Goal: Use online tool/utility: Utilize a website feature to perform a specific function

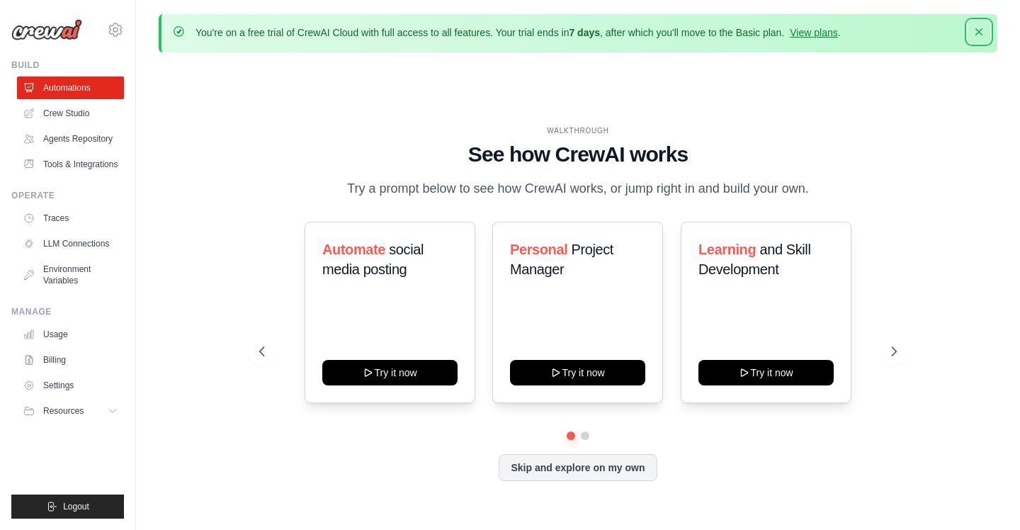
click at [979, 32] on icon "button" at bounding box center [978, 31] width 7 height 7
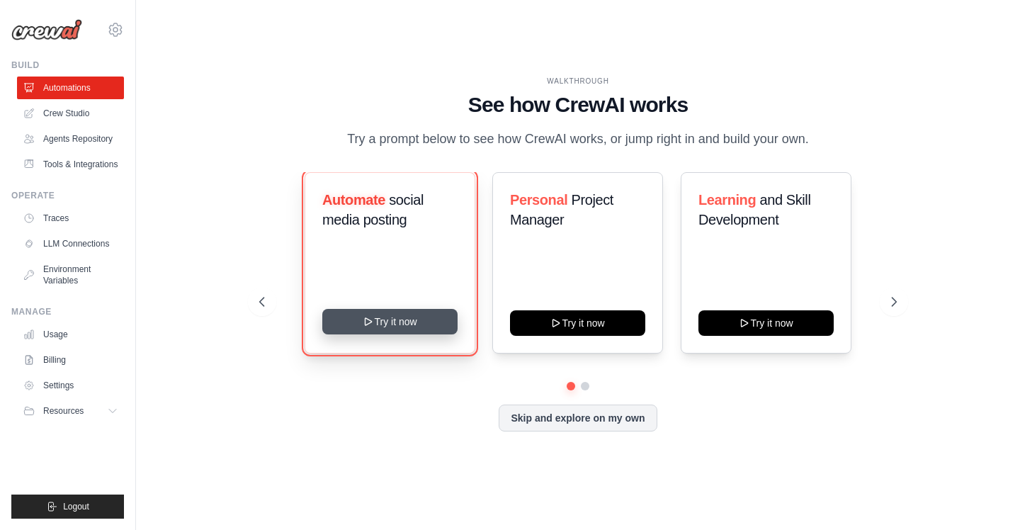
click at [396, 322] on button "Try it now" at bounding box center [389, 322] width 135 height 26
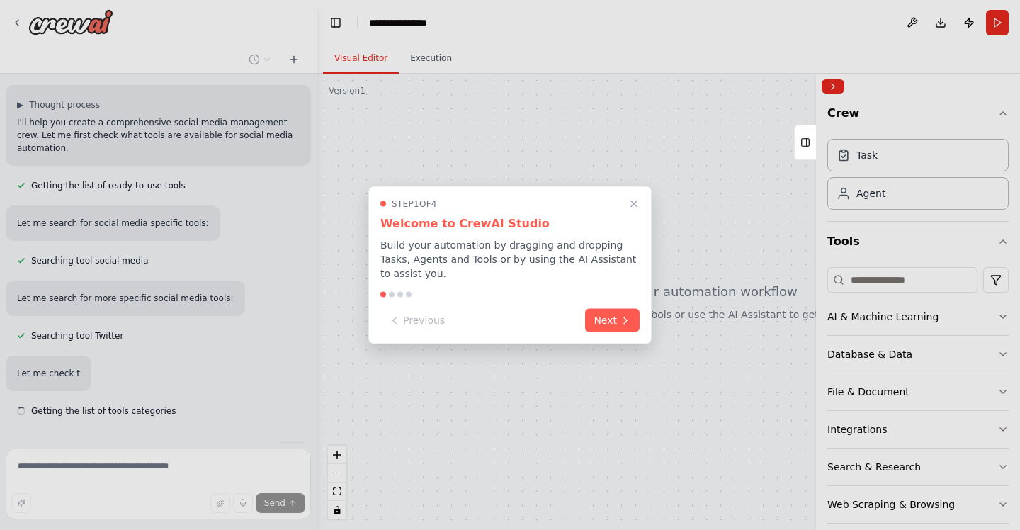
scroll to position [86, 0]
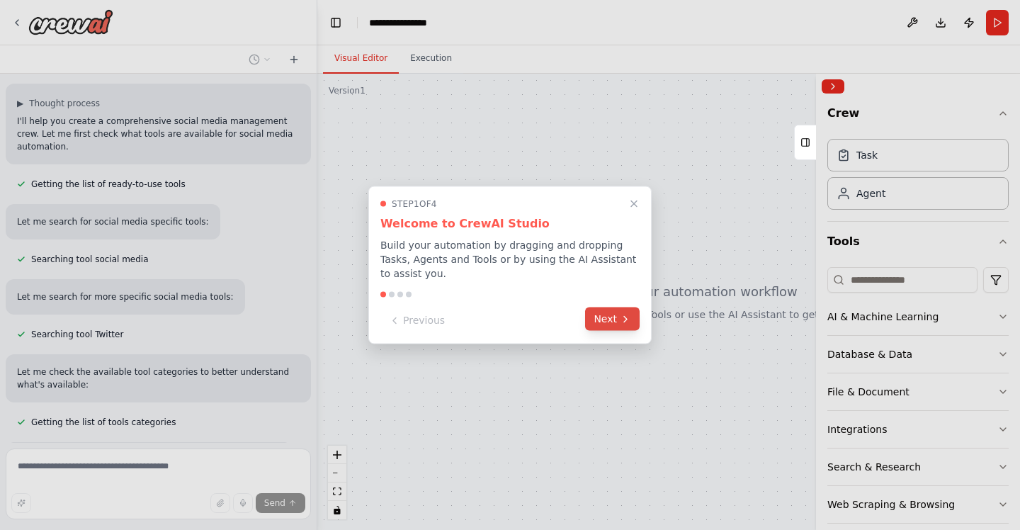
click at [613, 320] on button "Next" at bounding box center [612, 318] width 55 height 23
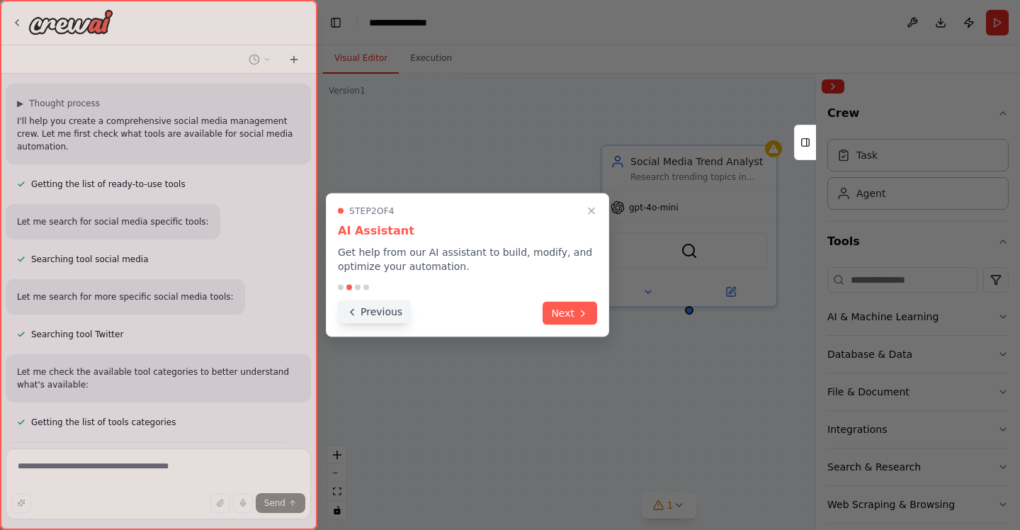
click at [378, 314] on button "Previous" at bounding box center [374, 311] width 73 height 23
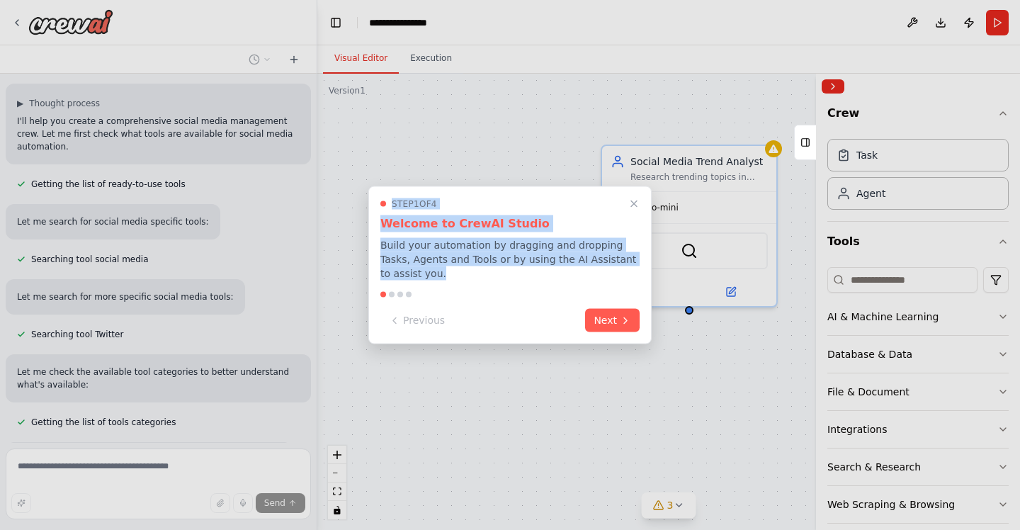
drag, startPoint x: 404, startPoint y: 274, endPoint x: 375, endPoint y: 201, distance: 78.5
click at [375, 201] on div "Step 1 of 4 Welcome to CrewAI Studio Build your automation by dragging and drop…" at bounding box center [509, 265] width 283 height 158
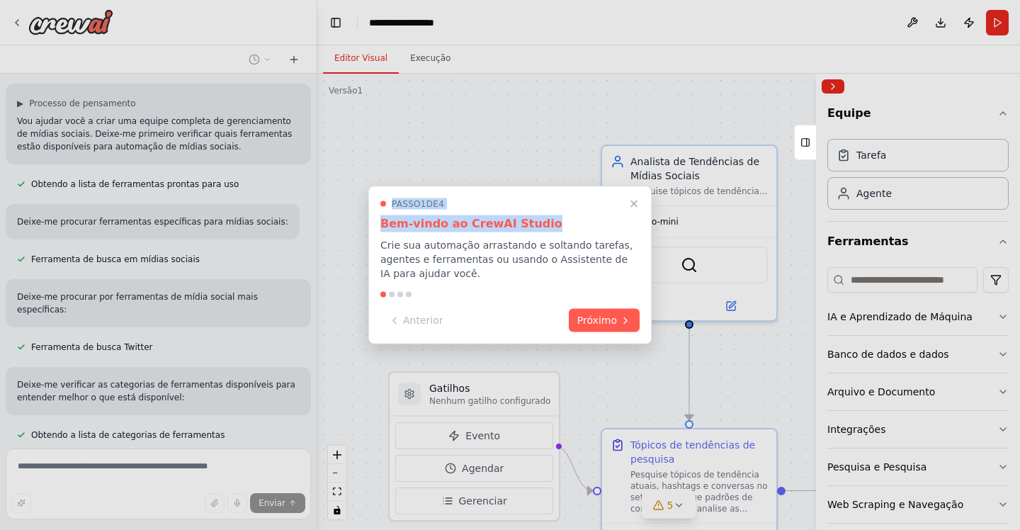
click at [501, 118] on div at bounding box center [510, 265] width 1020 height 530
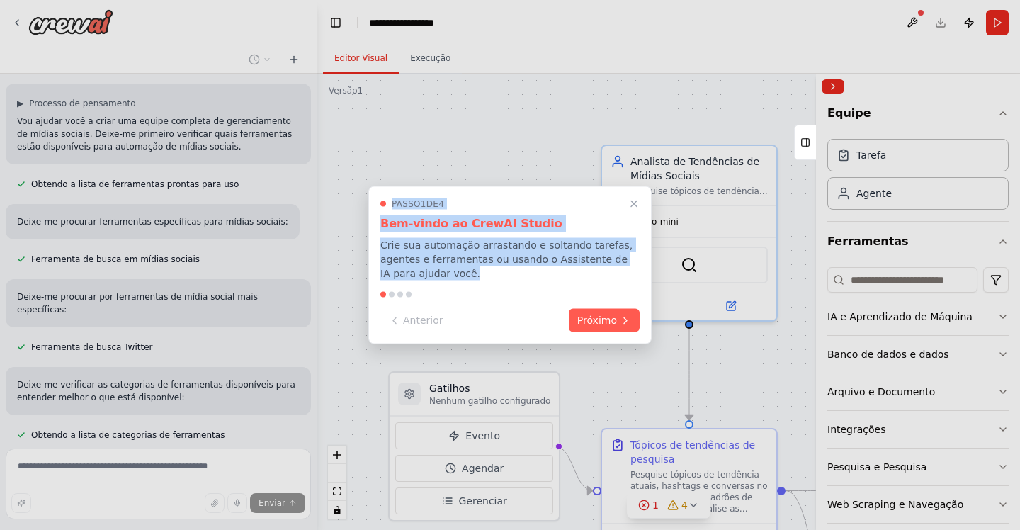
drag, startPoint x: 465, startPoint y: 274, endPoint x: 369, endPoint y: 196, distance: 124.4
click at [369, 196] on div "Passo 1 de 4 Bem-vindo ao CrewAI Studio Crie sua automação arrastando e soltand…" at bounding box center [509, 265] width 283 height 158
copy div "Passo 1 de 4 Bem-vindo ao CrewAI Studio Crie sua automação arrastando e soltand…"
click at [553, 89] on div at bounding box center [510, 265] width 1020 height 530
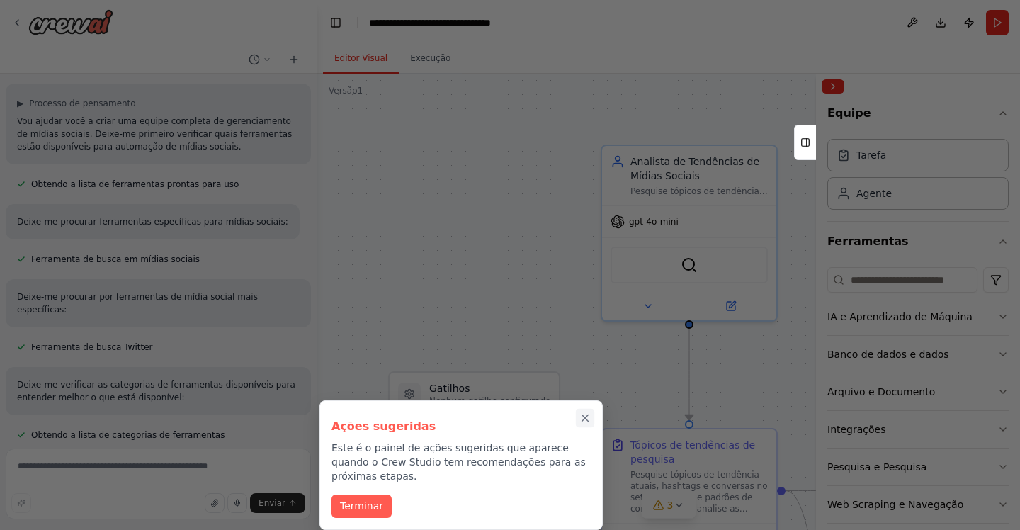
click at [583, 421] on icon "Passo a passo completo" at bounding box center [585, 418] width 13 height 13
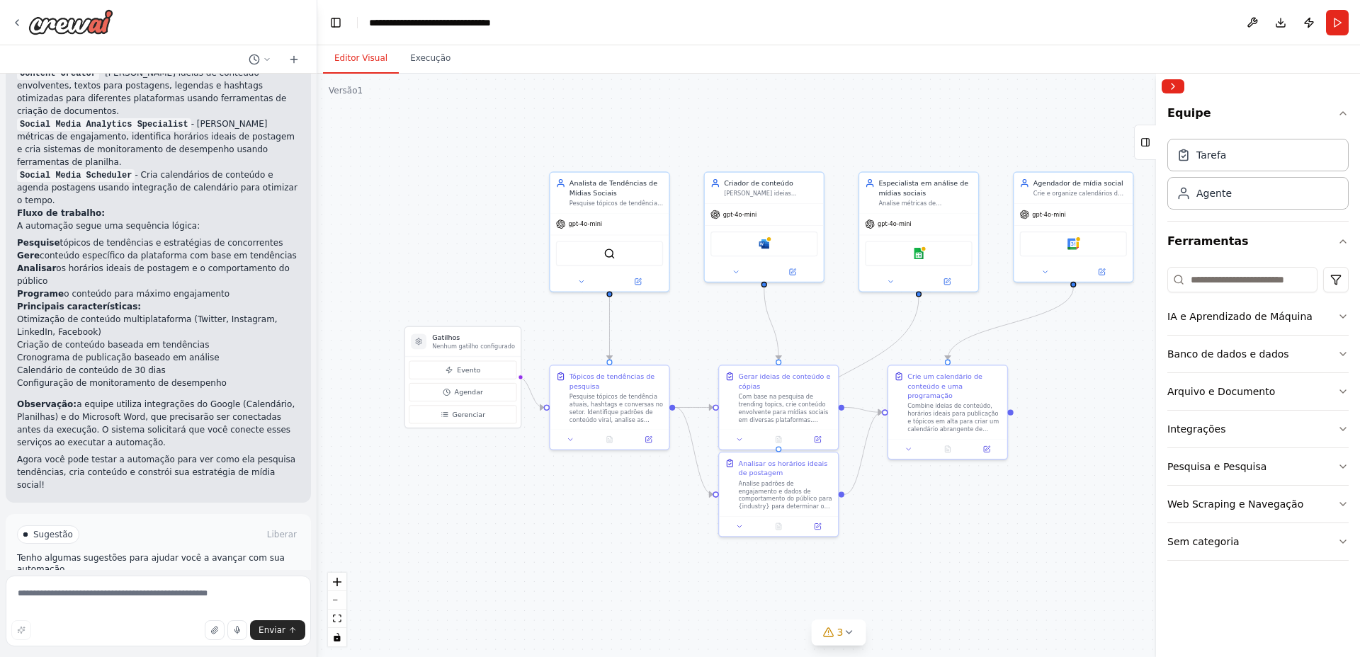
scroll to position [1456, 0]
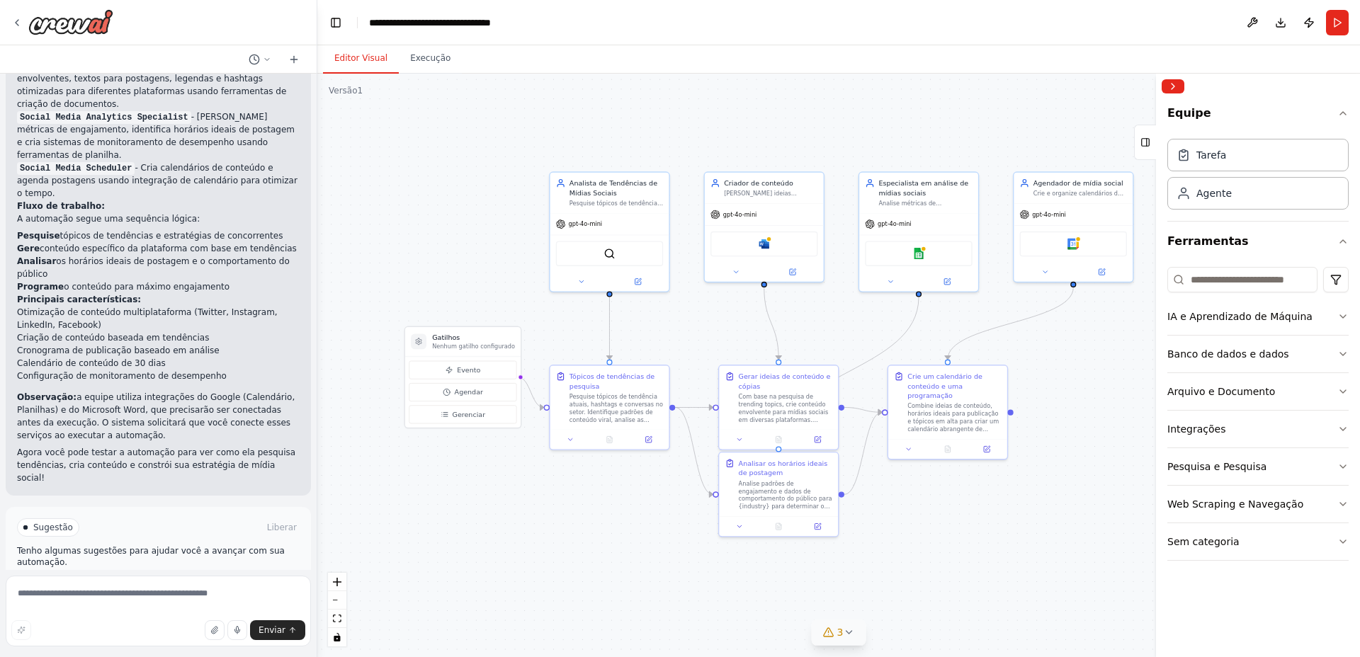
click at [851, 529] on icon at bounding box center [848, 632] width 11 height 11
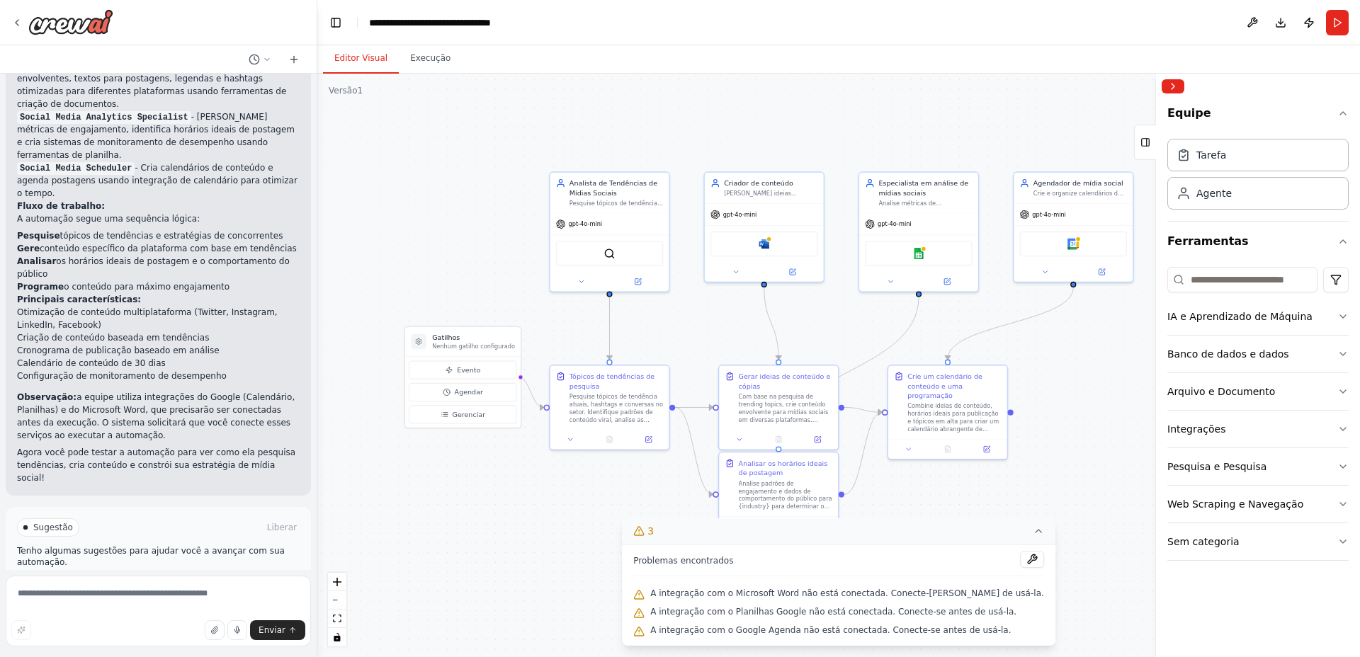
click at [1019, 529] on icon at bounding box center [1038, 531] width 11 height 11
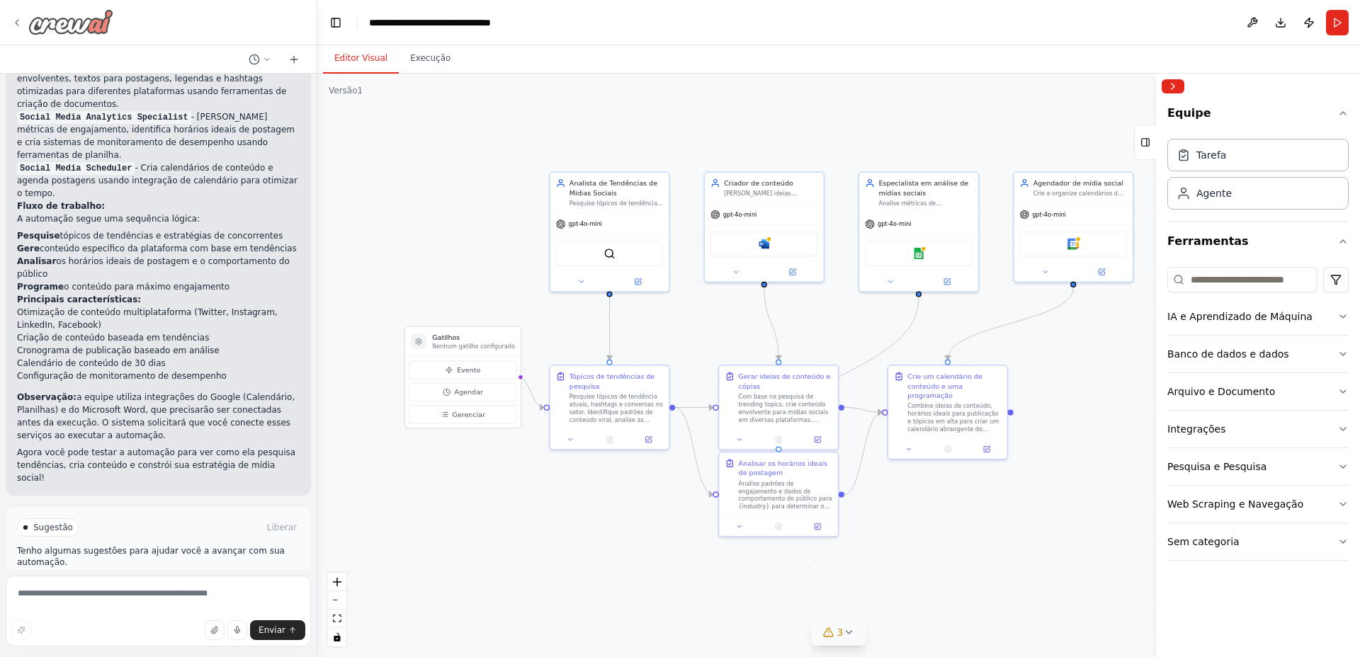
click at [17, 22] on icon at bounding box center [16, 22] width 11 height 11
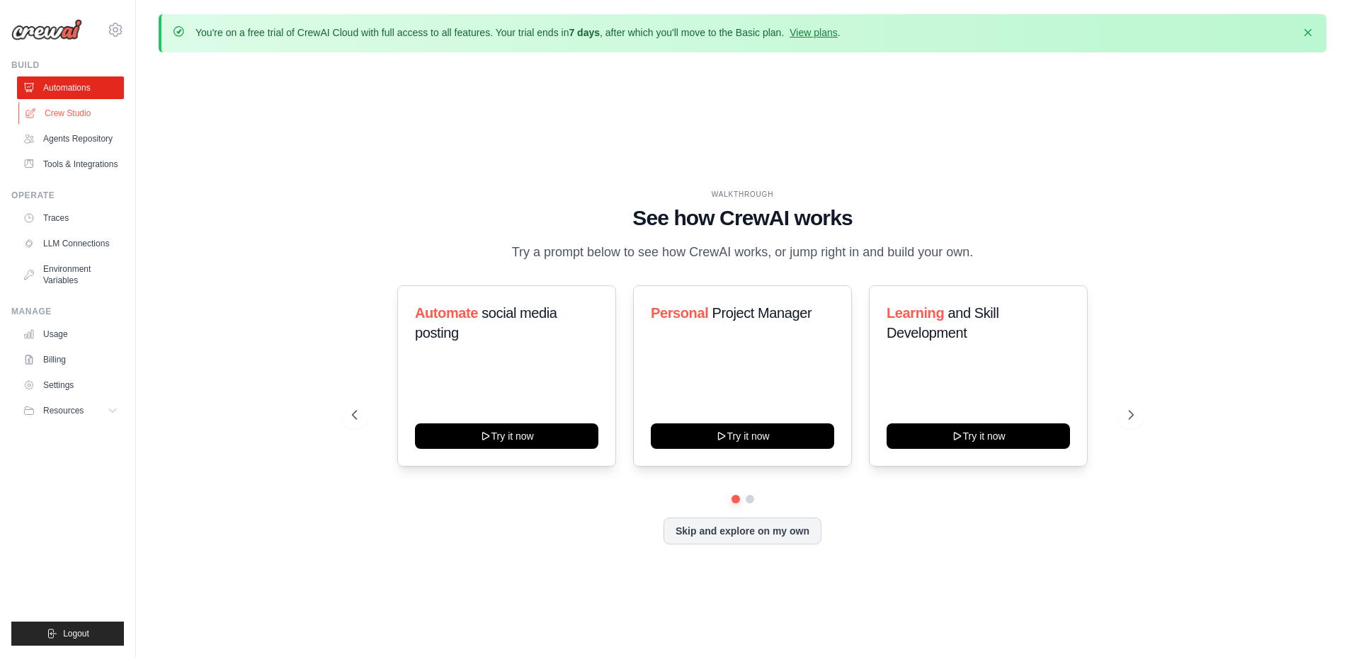
click at [77, 116] on link "Crew Studio" at bounding box center [71, 113] width 107 height 23
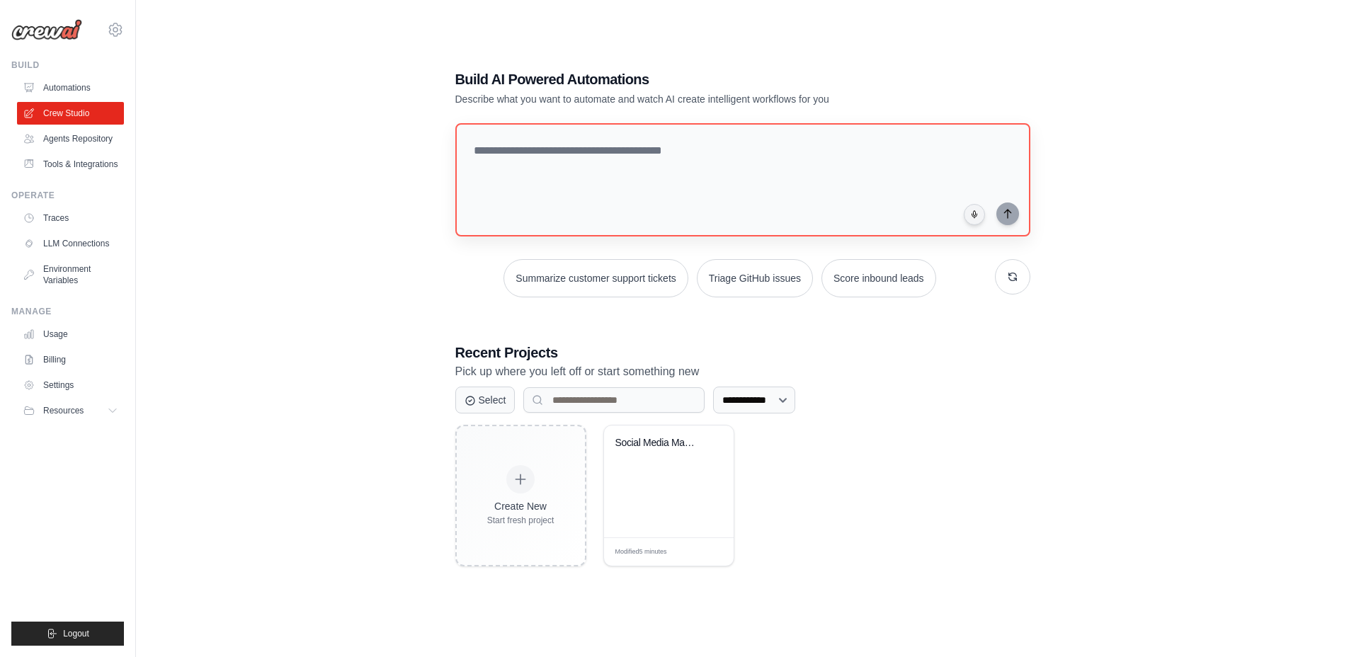
scroll to position [51, 0]
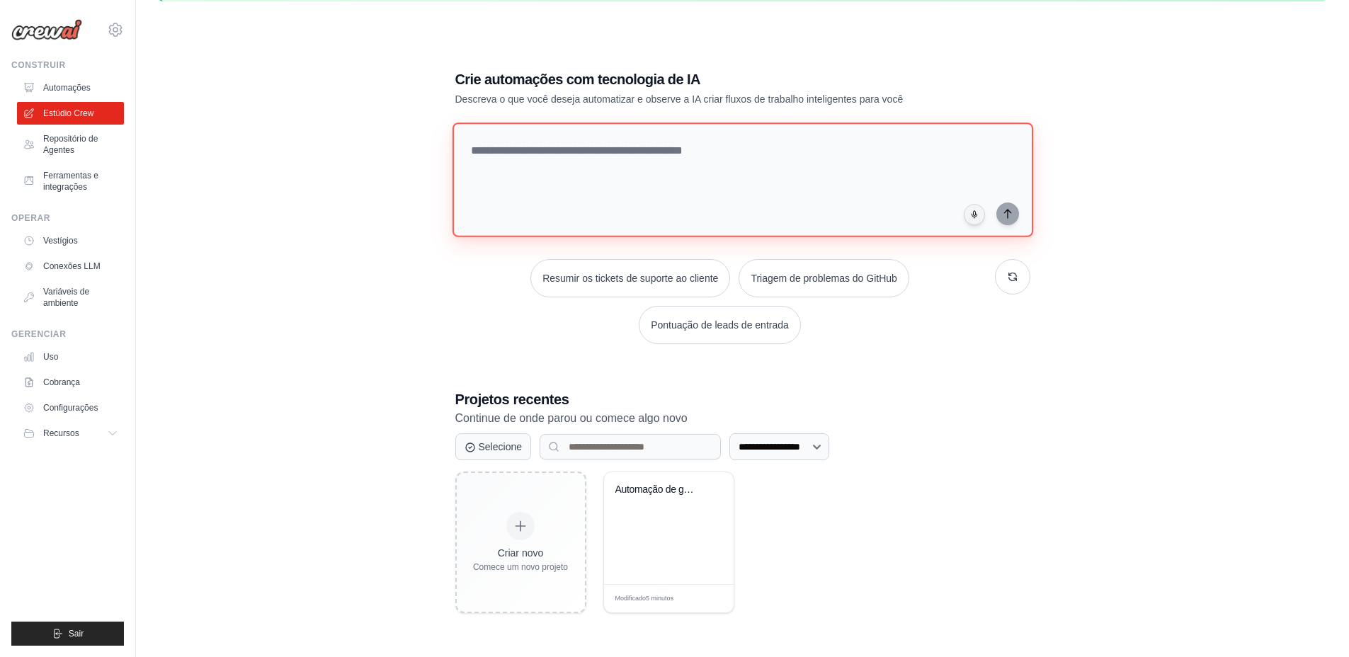
click at [578, 142] on textarea at bounding box center [742, 180] width 581 height 115
type textarea "*"
click at [514, 145] on textarea "*******" at bounding box center [745, 179] width 587 height 115
drag, startPoint x: 514, startPoint y: 158, endPoint x: 455, endPoint y: 145, distance: 60.2
click at [455, 145] on textarea "*******" at bounding box center [745, 179] width 587 height 115
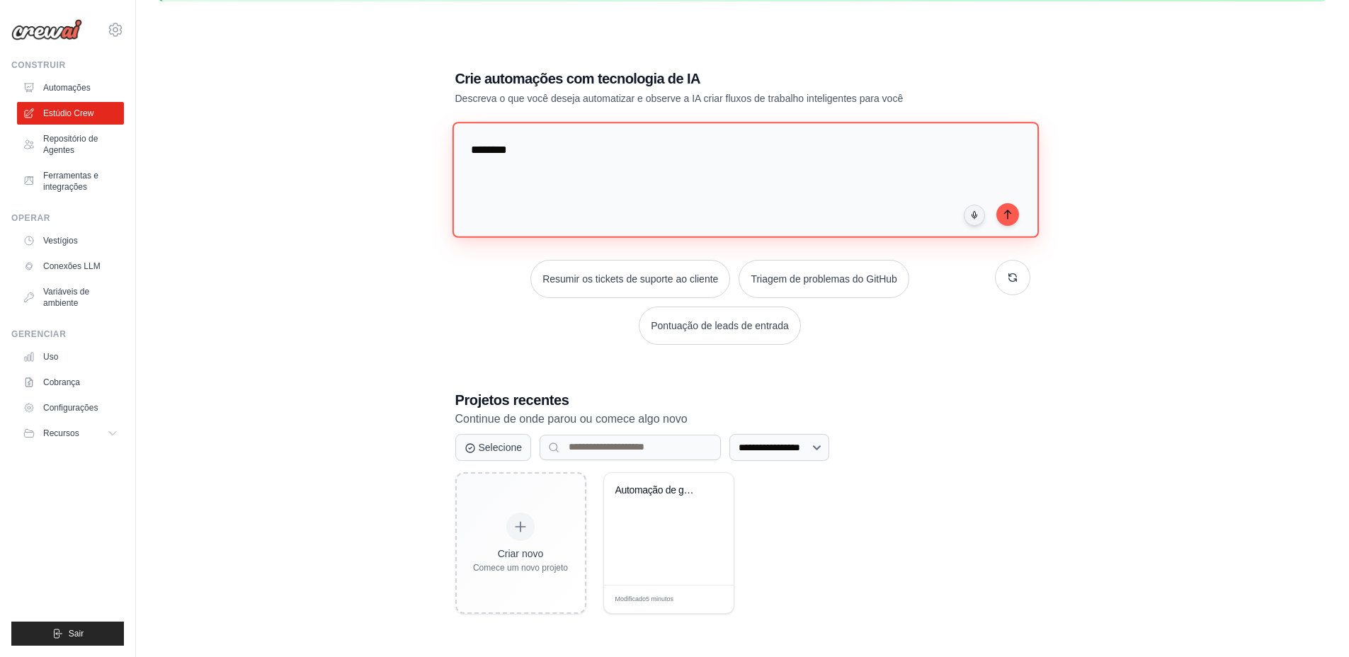
paste textarea "**********"
type textarea "**********"
click at [1012, 215] on icon "submit" at bounding box center [1007, 213] width 11 height 11
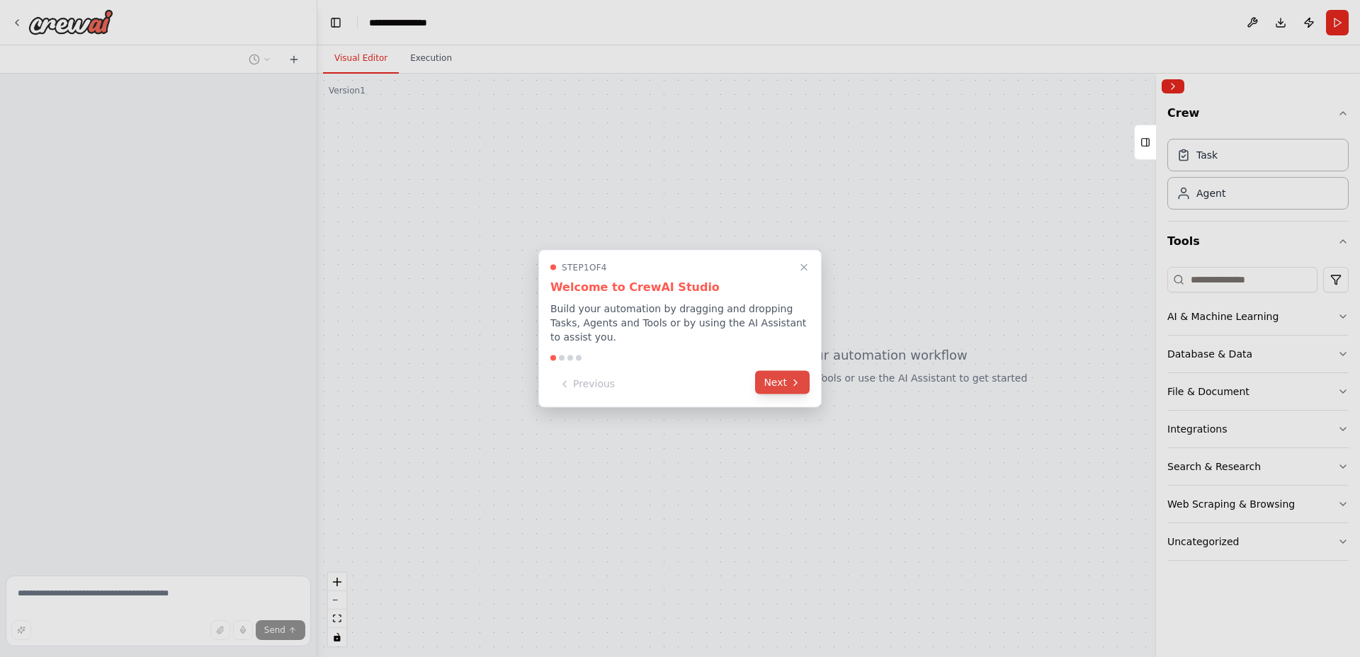
click at [780, 384] on button "Next" at bounding box center [782, 382] width 55 height 23
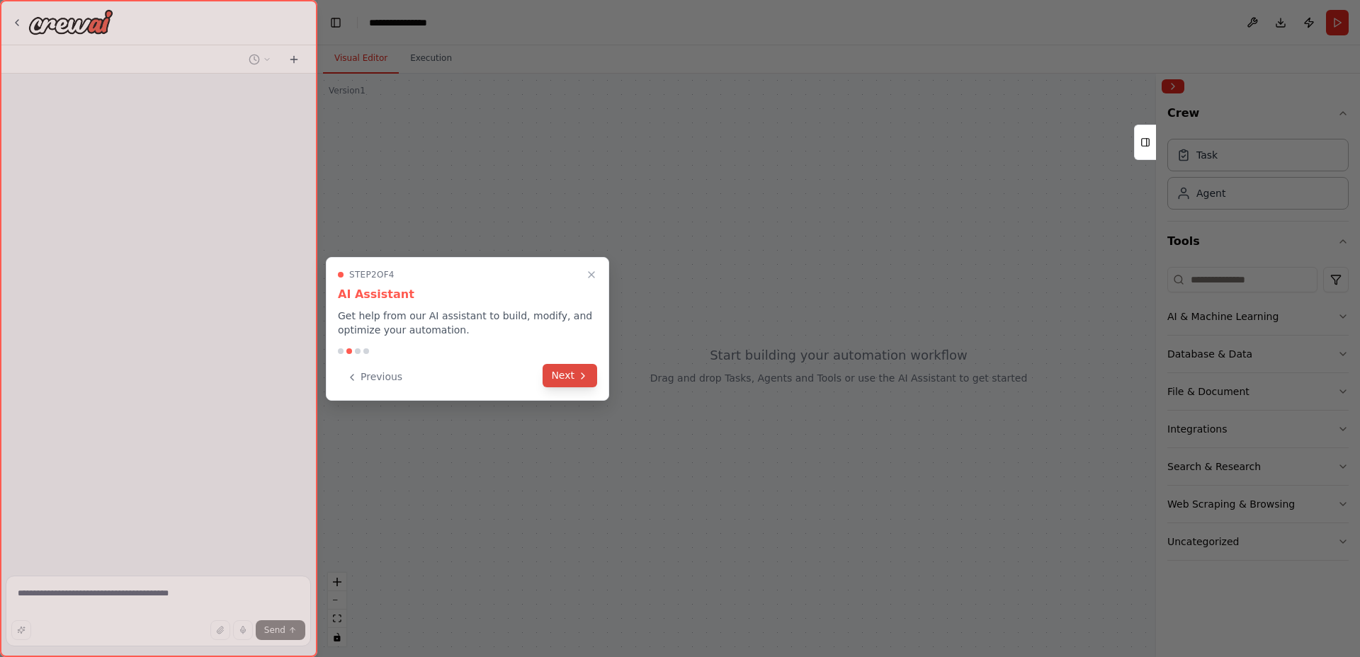
click at [572, 375] on button "Next" at bounding box center [570, 375] width 55 height 23
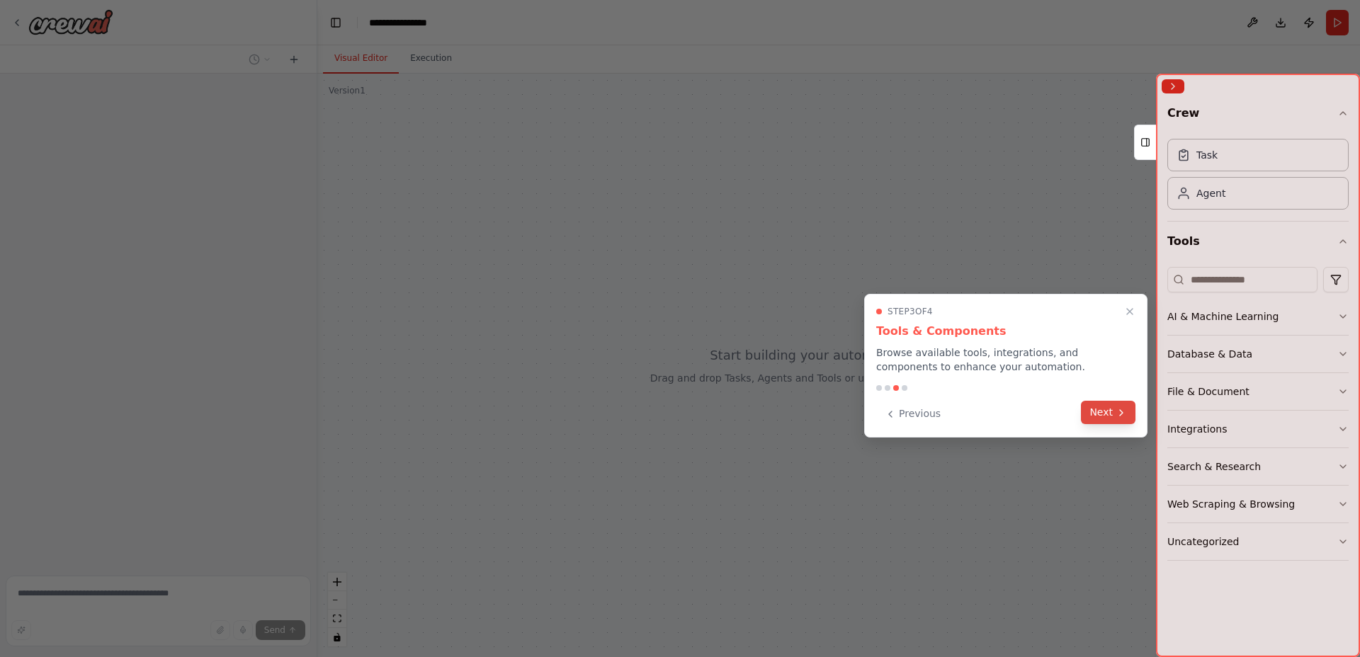
click at [1111, 411] on button "Next" at bounding box center [1108, 412] width 55 height 23
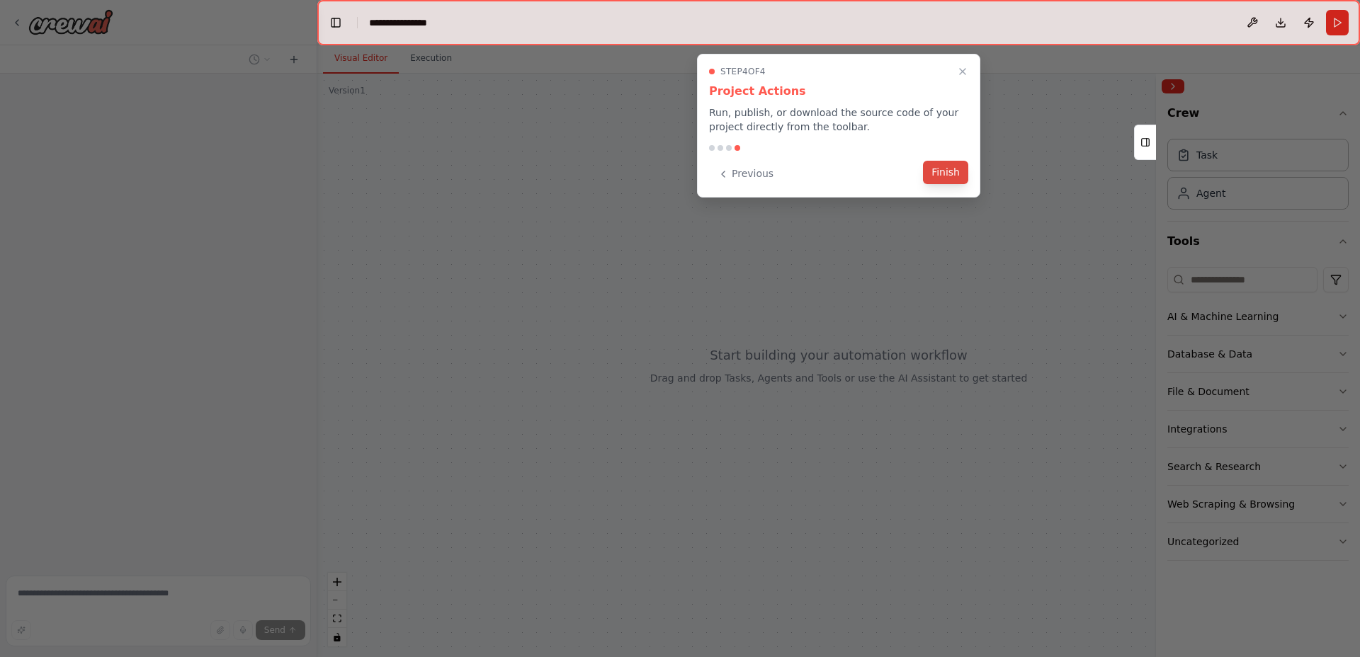
click at [946, 177] on button "Finish" at bounding box center [945, 172] width 45 height 23
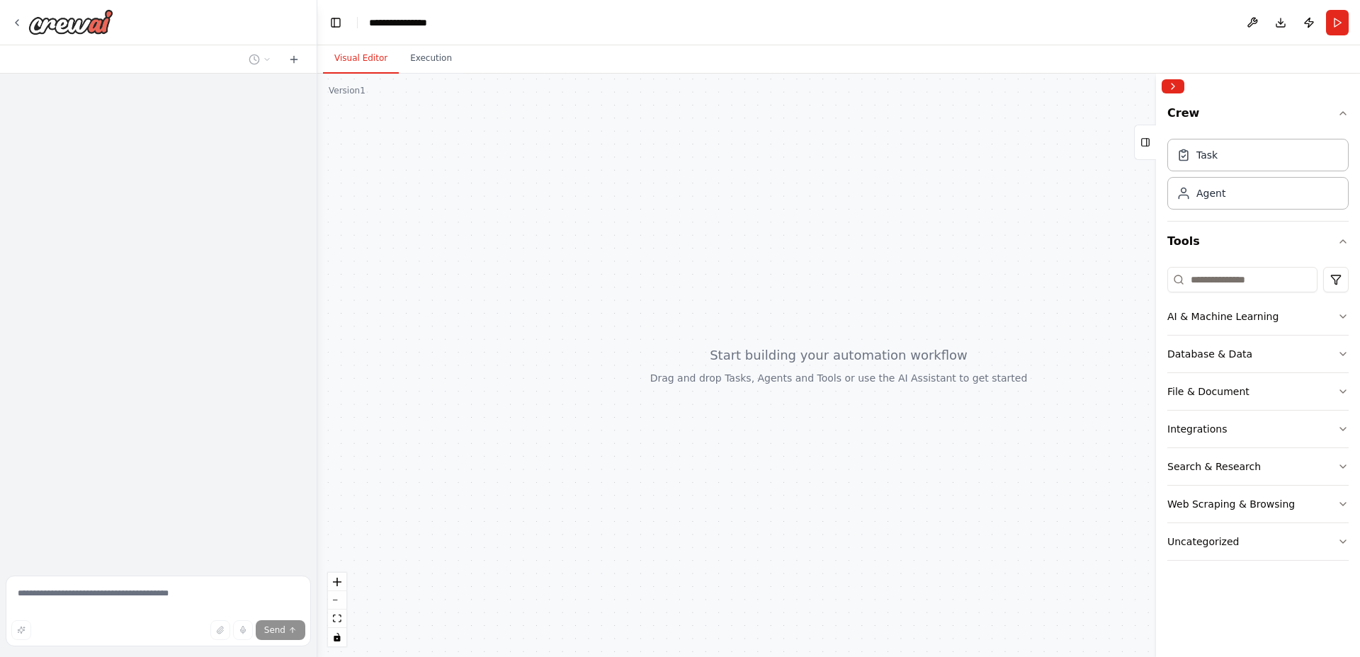
click at [842, 364] on div at bounding box center [838, 366] width 1043 height 584
click at [18, 21] on icon at bounding box center [16, 22] width 11 height 11
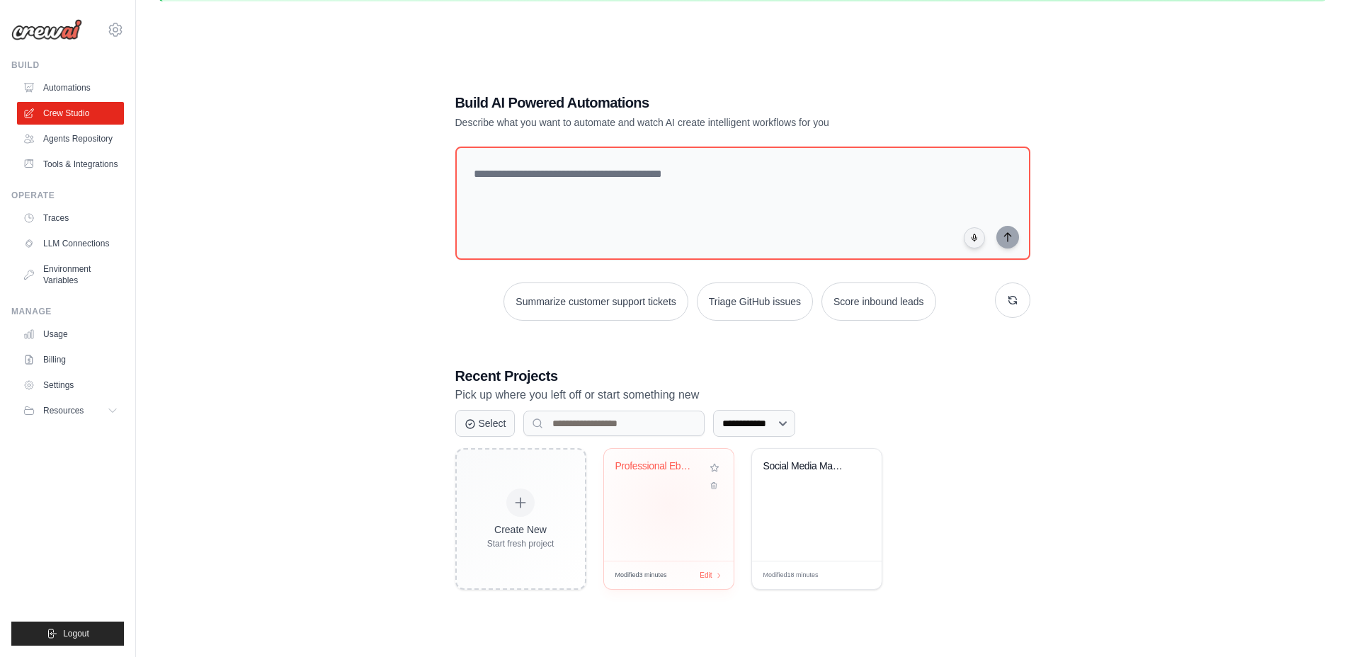
click at [669, 504] on div "Professional Ebook Layout Creator" at bounding box center [669, 505] width 130 height 112
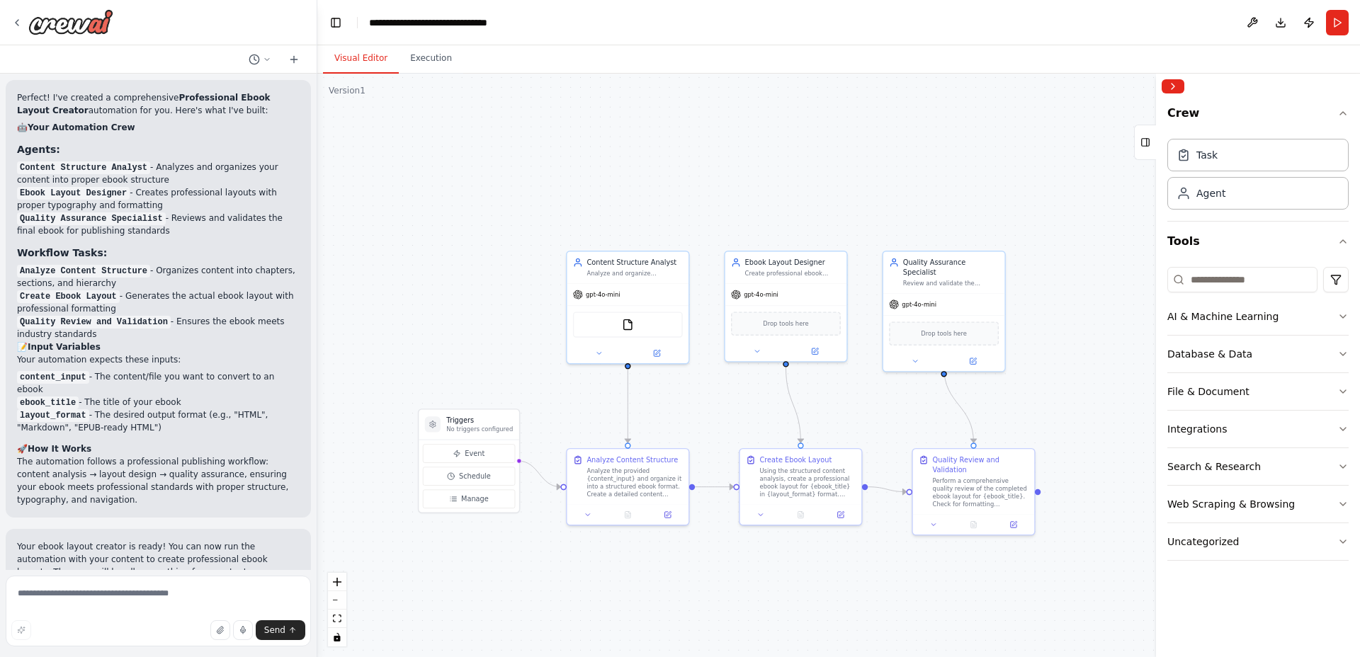
scroll to position [745, 0]
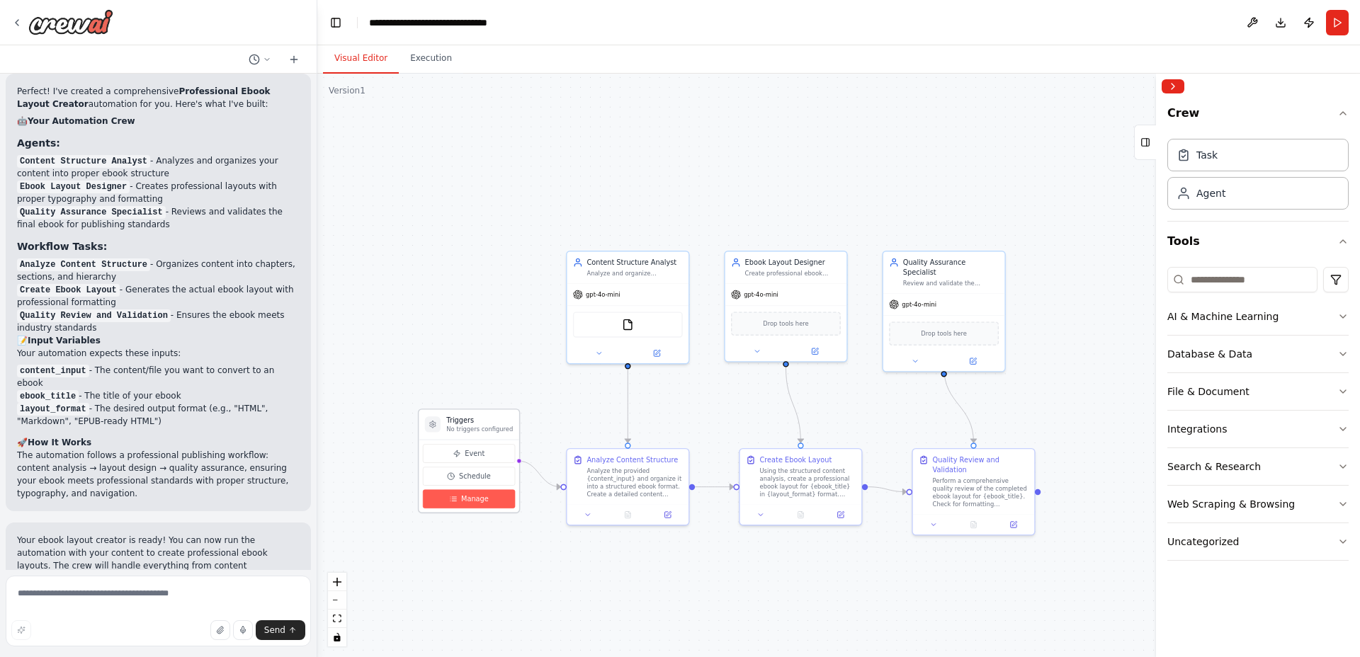
click at [466, 504] on span "Manage" at bounding box center [475, 499] width 28 height 10
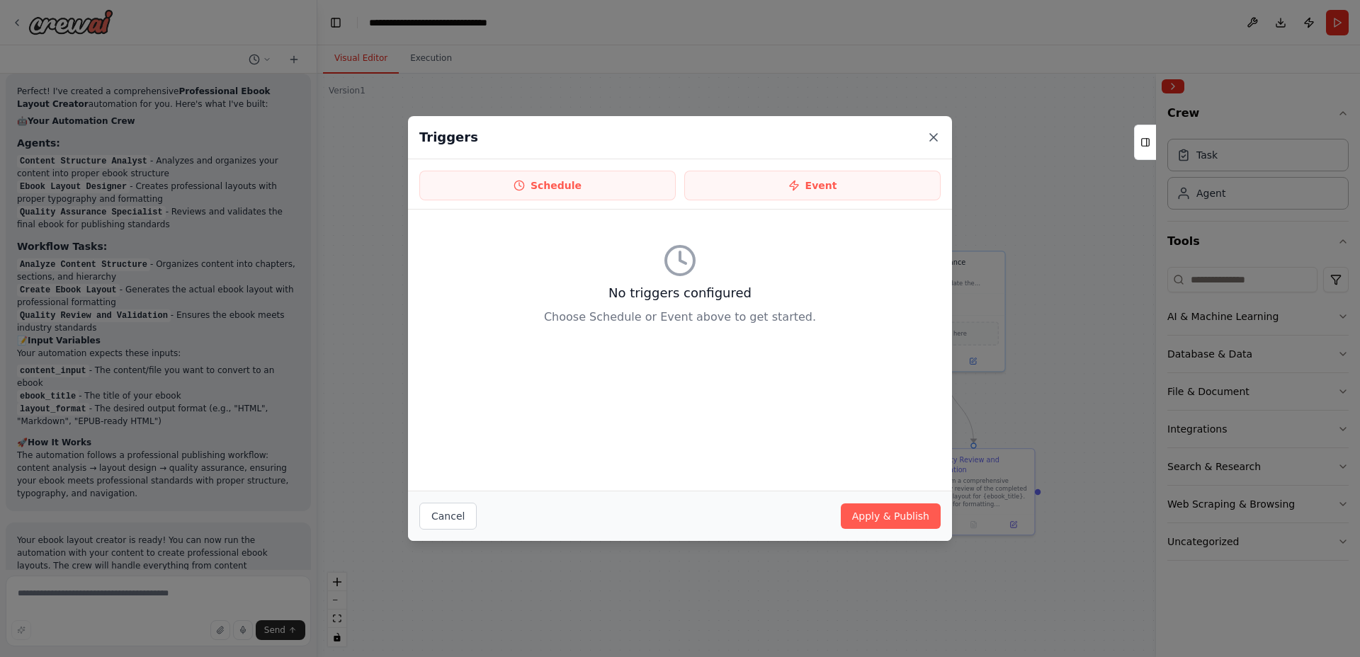
click at [934, 133] on icon at bounding box center [934, 137] width 14 height 14
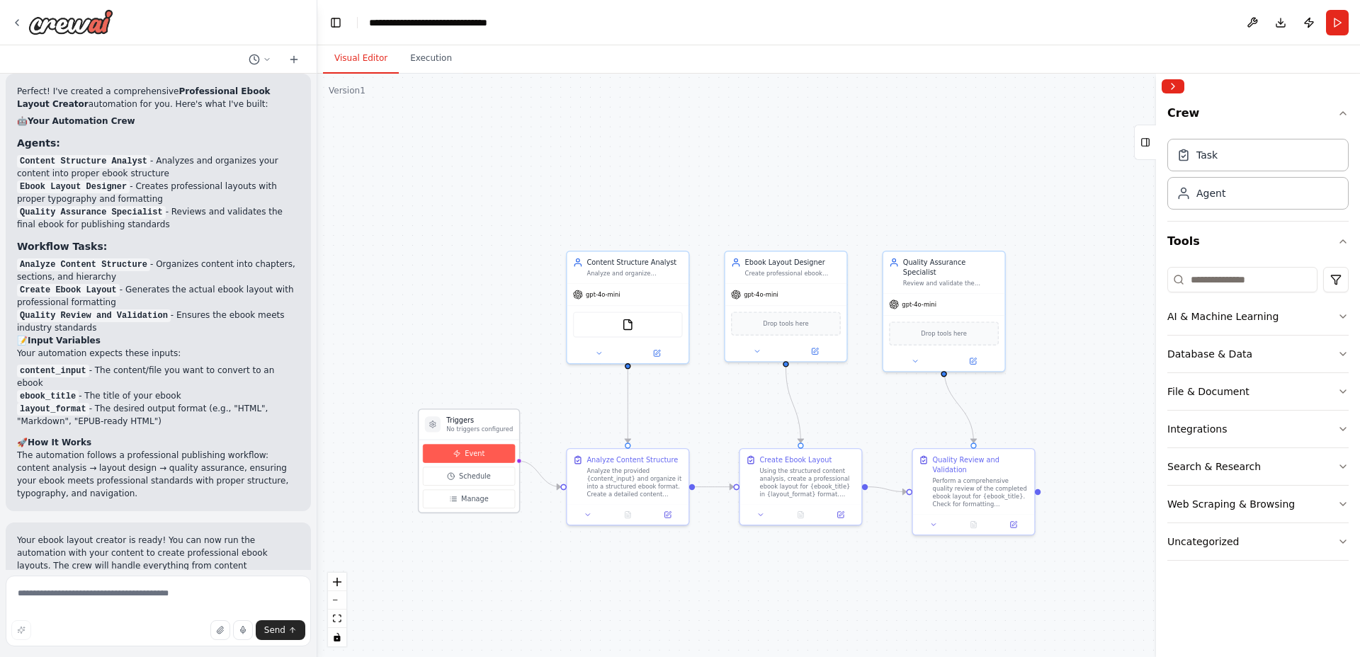
click at [471, 453] on span "Event" at bounding box center [475, 454] width 20 height 10
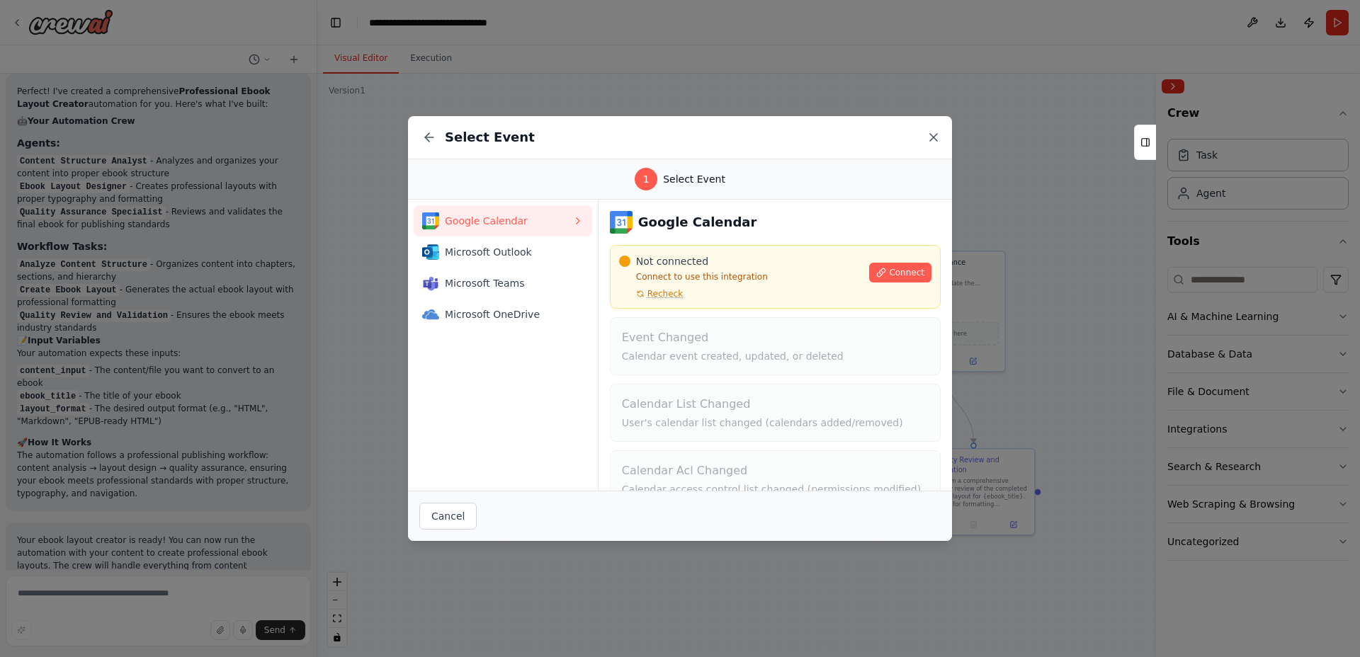
click at [935, 138] on icon at bounding box center [933, 137] width 7 height 7
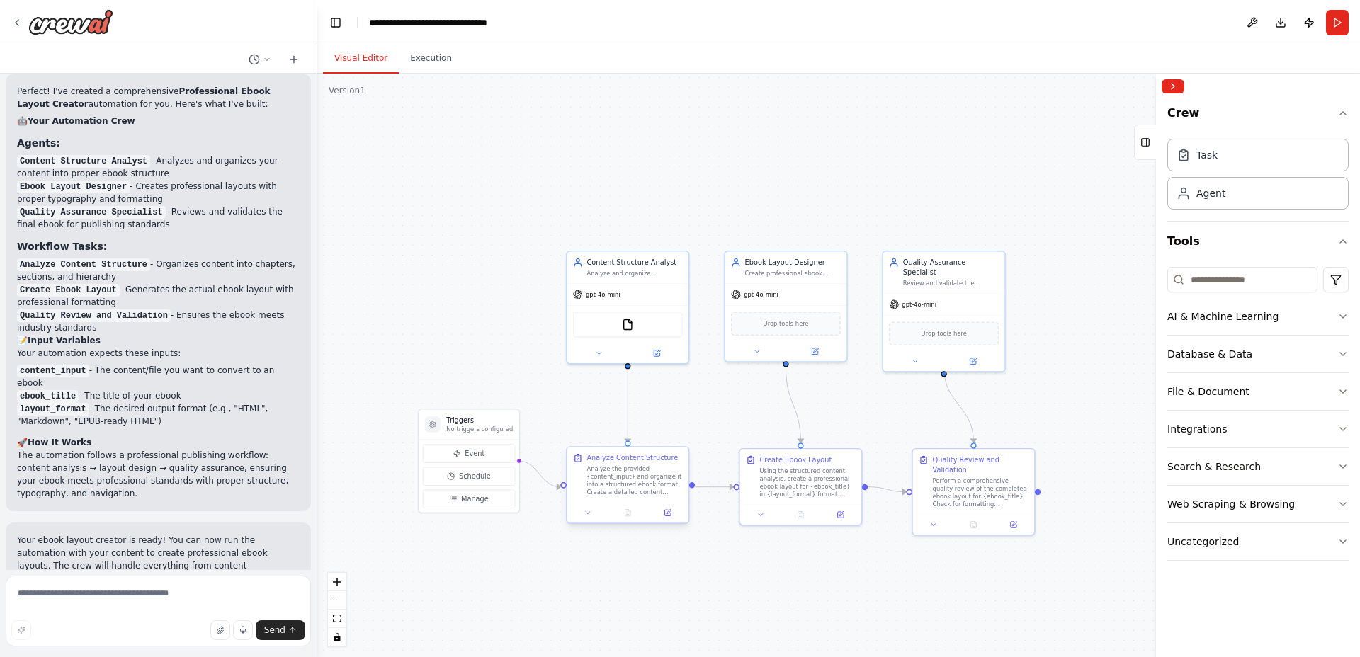
click at [621, 475] on div "Analyze the provided {content_input} and organize it into a structured ebook fo…" at bounding box center [635, 481] width 96 height 32
click at [669, 517] on button at bounding box center [668, 513] width 34 height 12
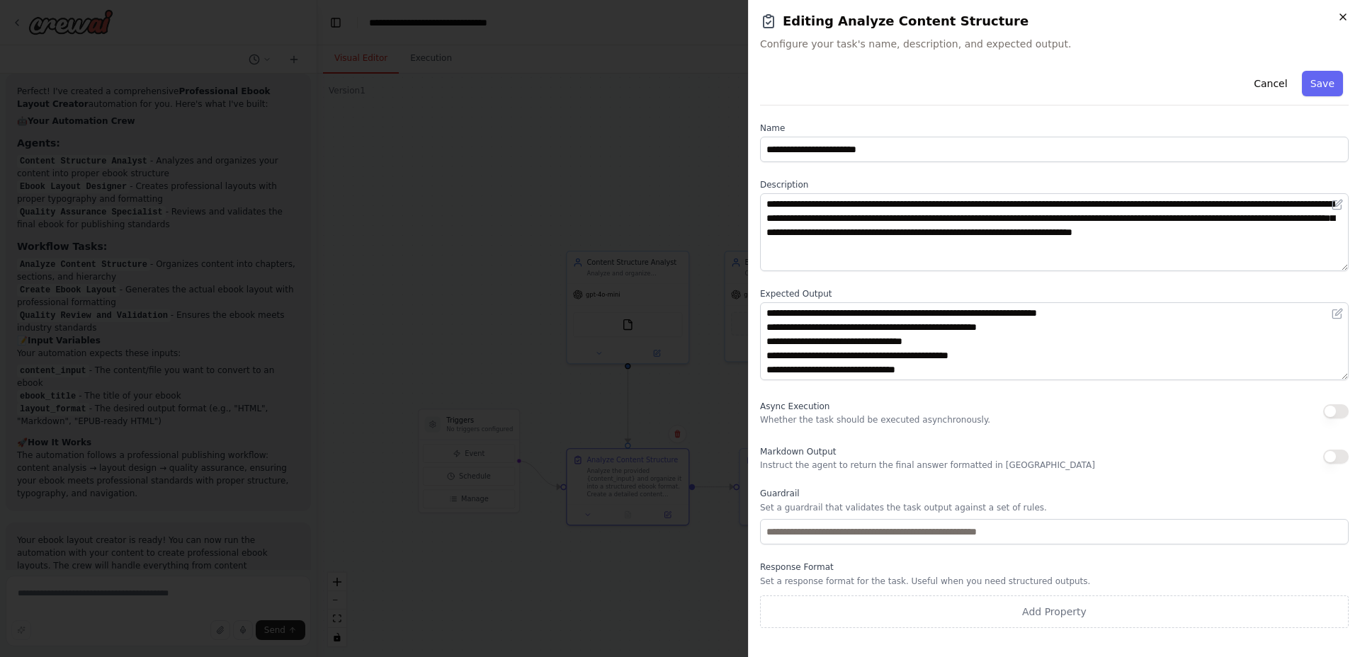
click at [1347, 16] on icon "button" at bounding box center [1342, 16] width 11 height 11
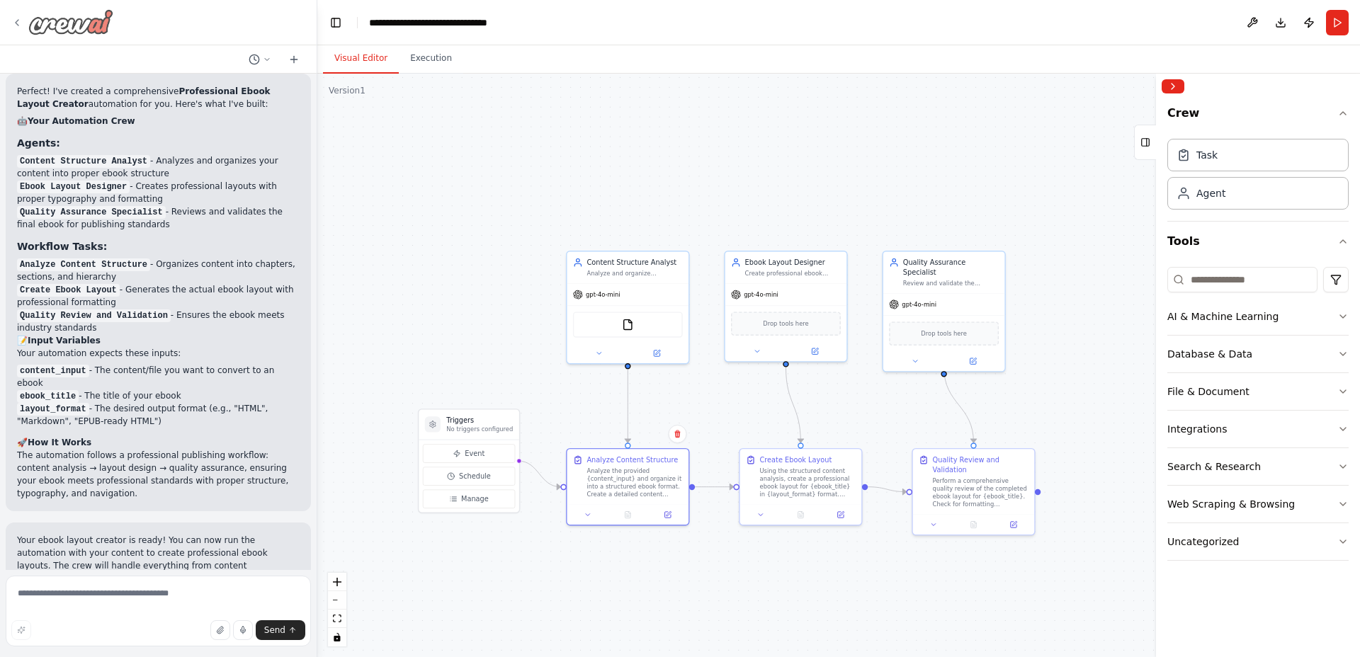
click at [16, 26] on icon at bounding box center [16, 22] width 11 height 11
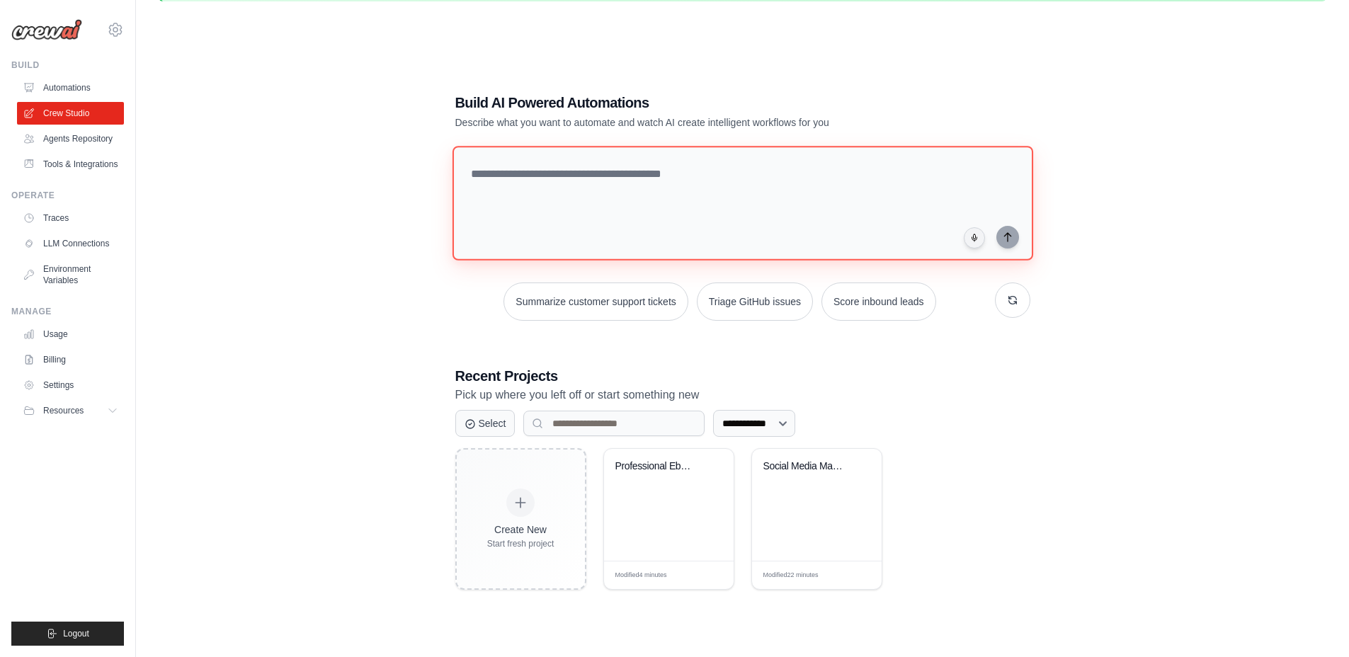
click at [666, 180] on textarea at bounding box center [742, 203] width 581 height 115
paste textarea "**********"
type textarea "**********"
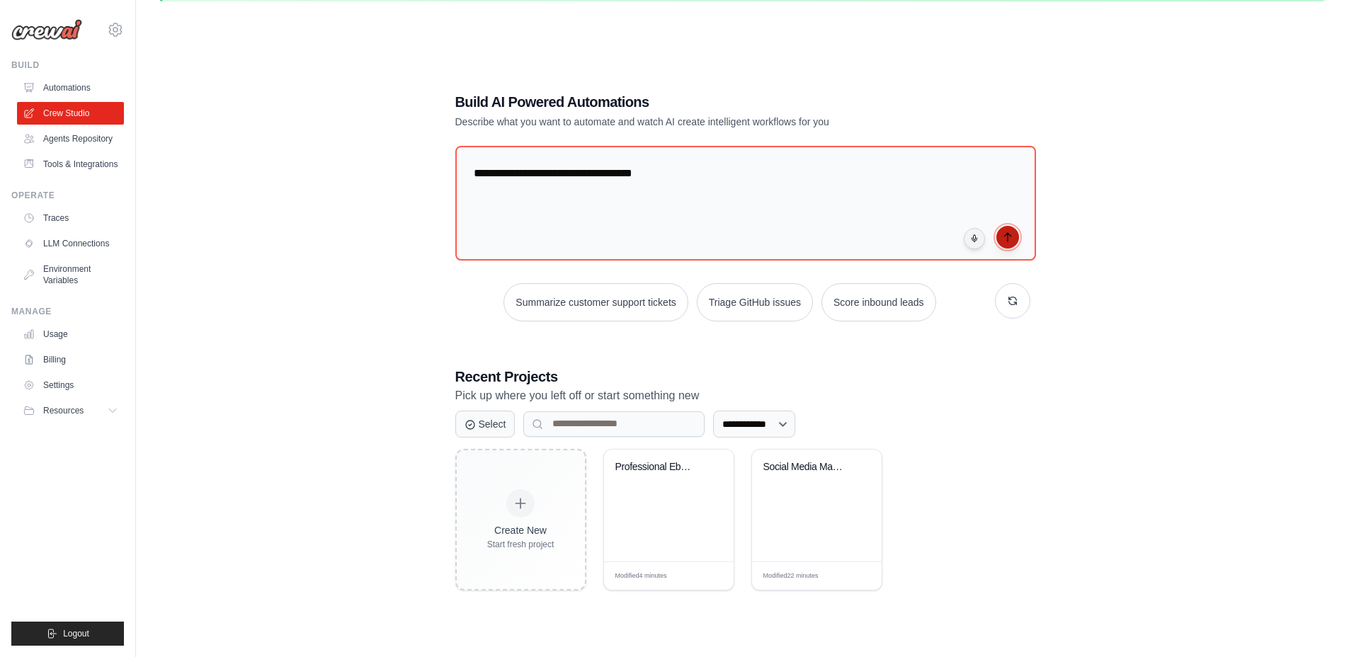
click at [1007, 240] on icon "submit" at bounding box center [1007, 237] width 6 height 9
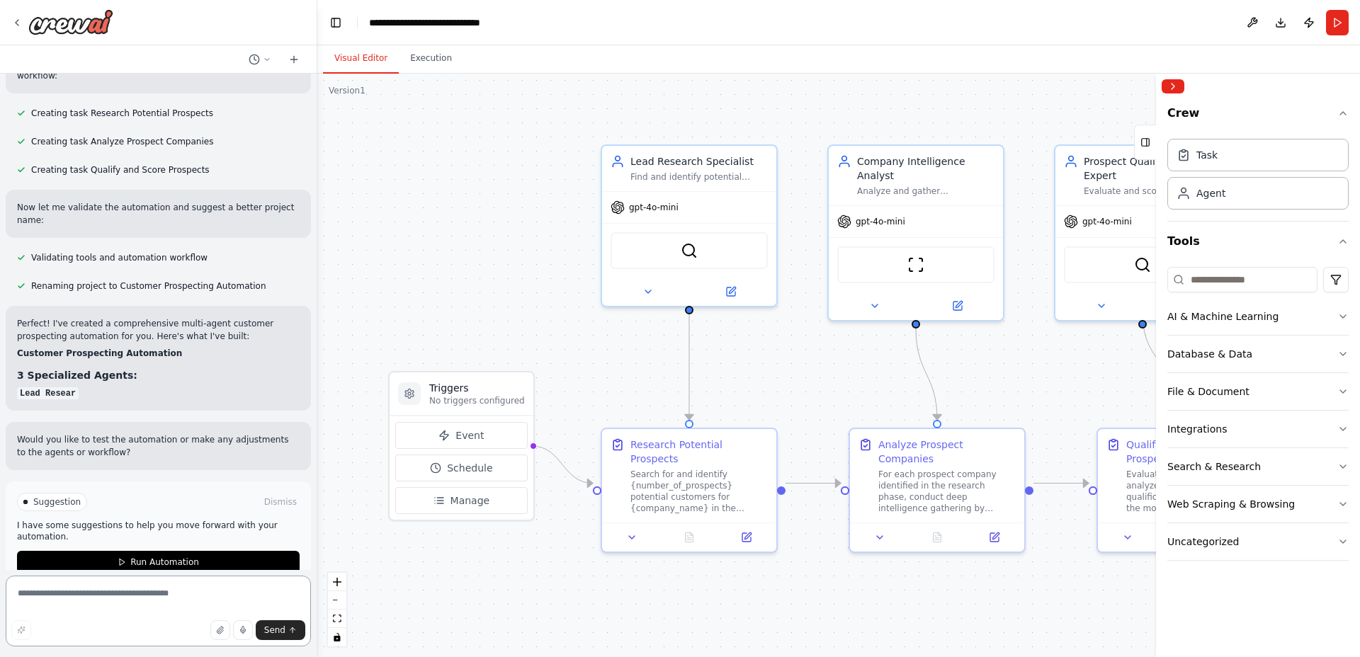
scroll to position [568, 0]
